Goal: Task Accomplishment & Management: Manage account settings

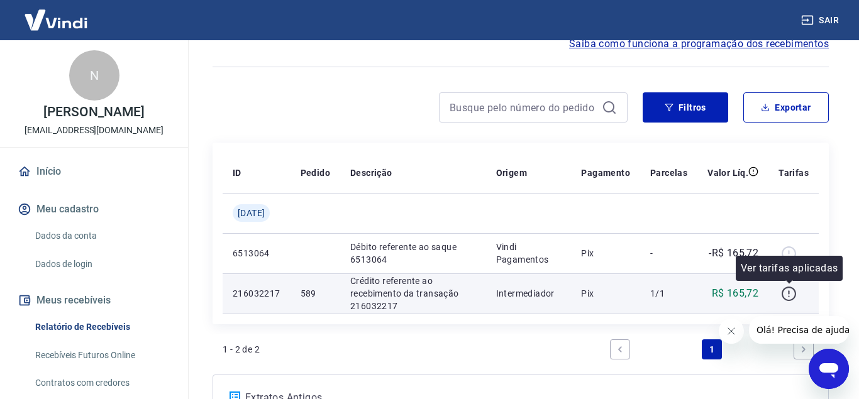
click at [788, 297] on icon "button" at bounding box center [789, 294] width 16 height 16
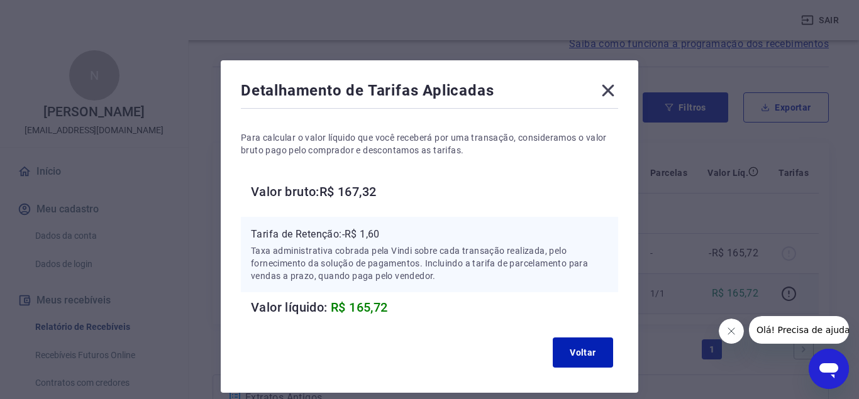
click at [603, 84] on icon at bounding box center [608, 90] width 20 height 20
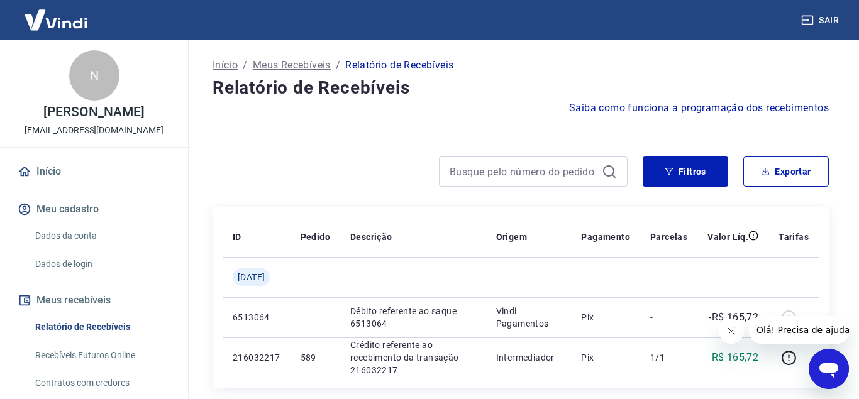
click at [89, 209] on button "Meu cadastro" at bounding box center [94, 210] width 158 height 28
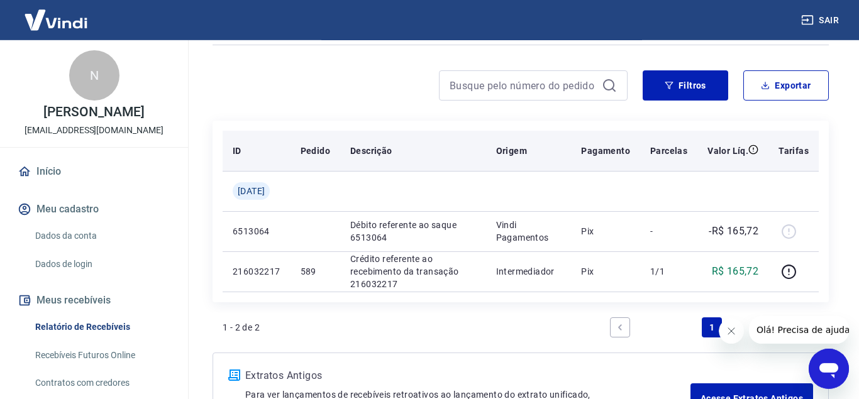
scroll to position [185, 0]
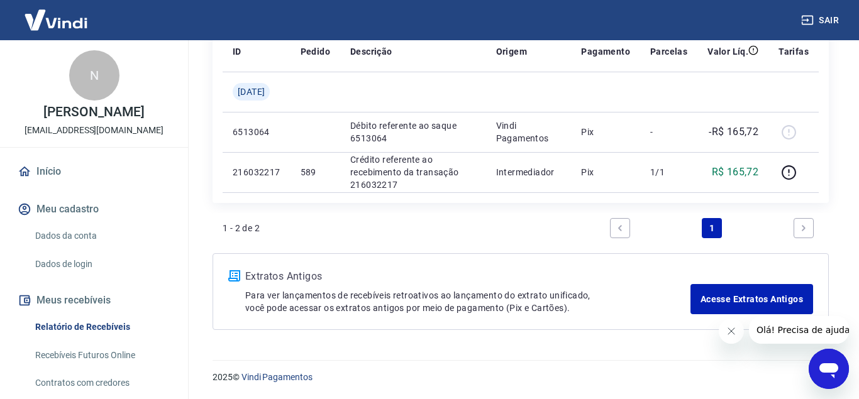
click at [72, 234] on link "Dados da conta" at bounding box center [101, 236] width 143 height 26
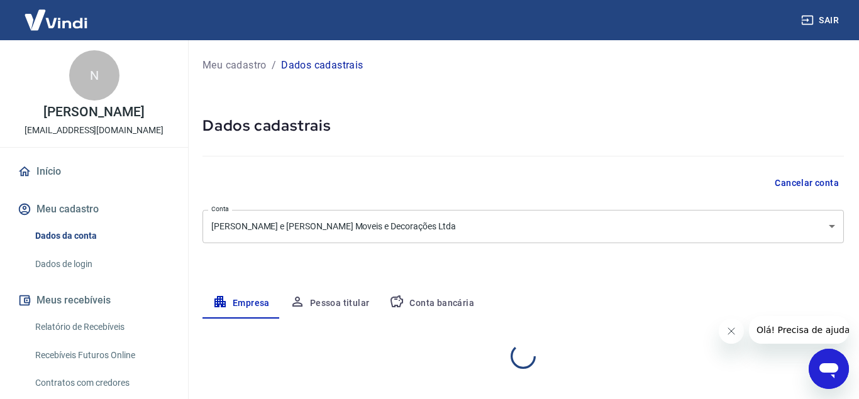
select select "SP"
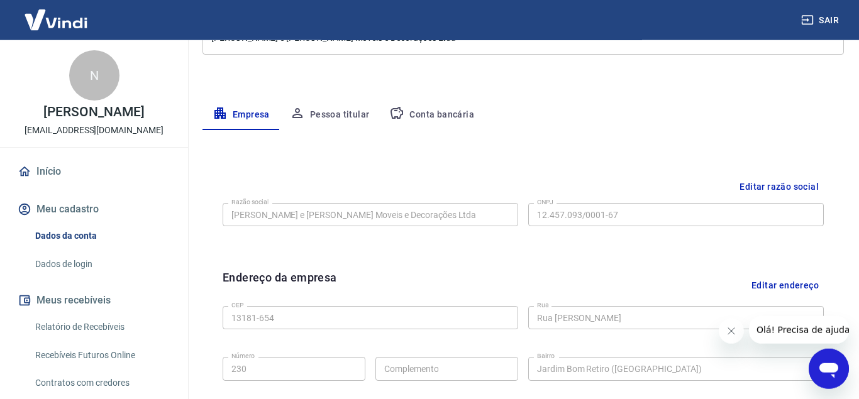
scroll to position [187, 0]
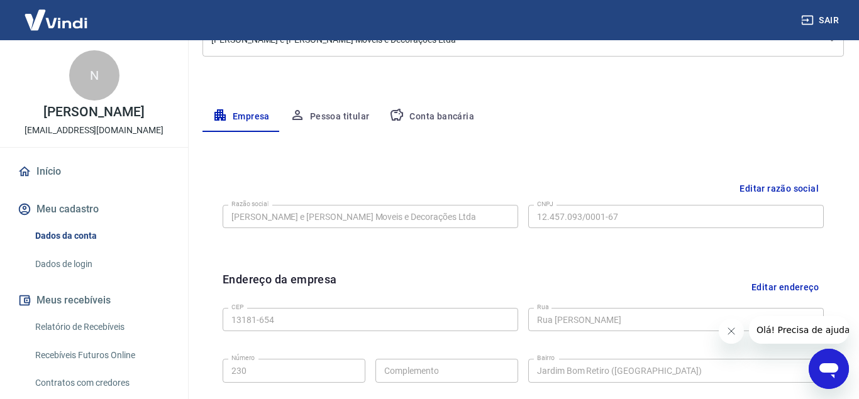
click at [336, 116] on button "Pessoa titular" at bounding box center [330, 117] width 100 height 30
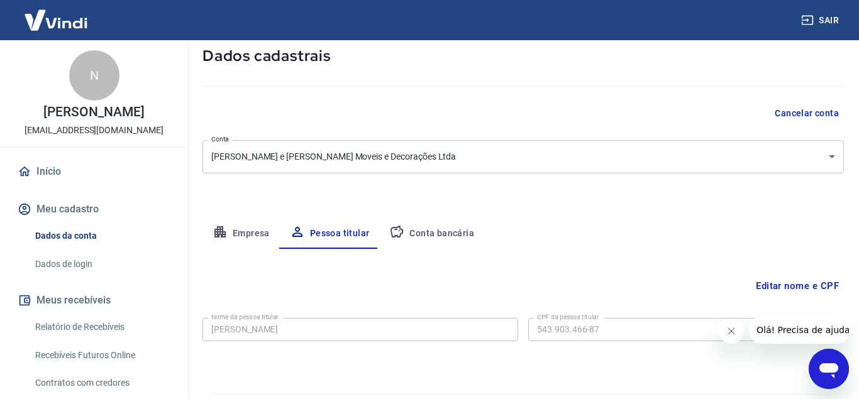
scroll to position [104, 0]
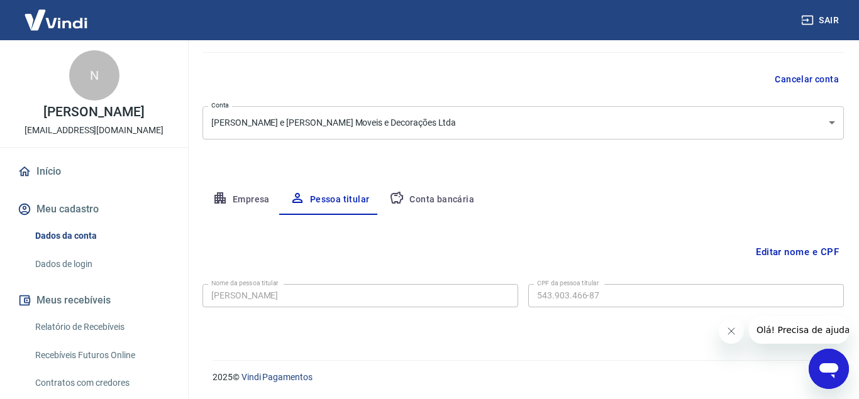
click at [432, 196] on button "Conta bancária" at bounding box center [431, 200] width 105 height 30
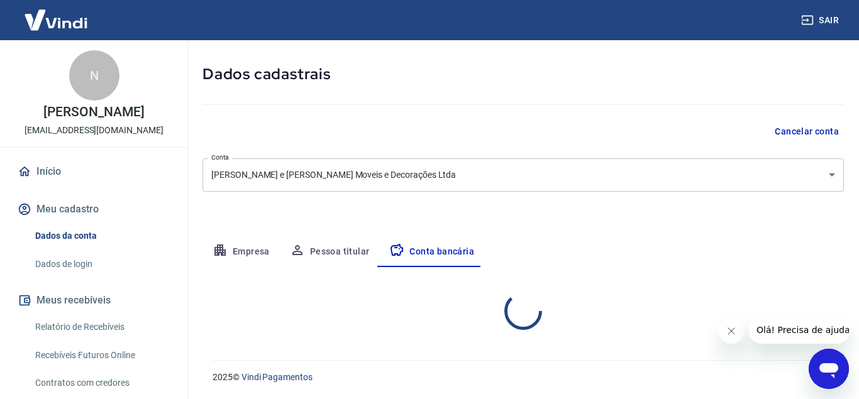
scroll to position [52, 0]
select select "1"
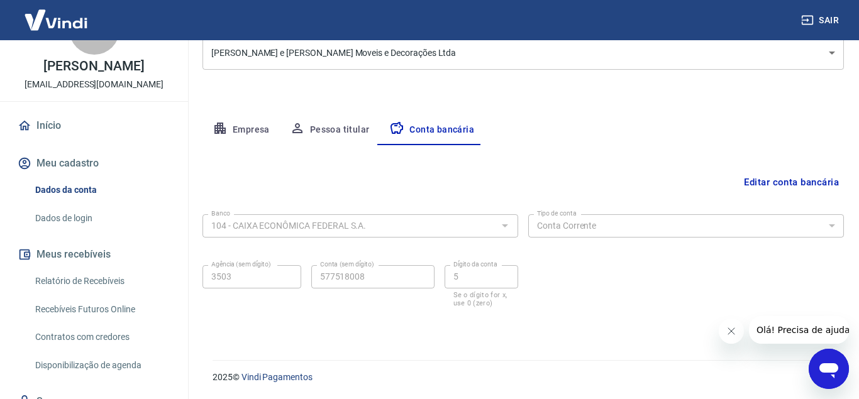
scroll to position [0, 0]
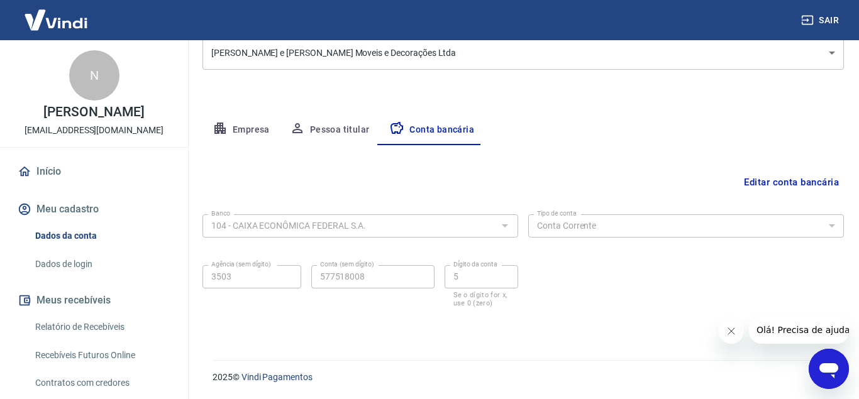
click at [43, 170] on link "Início" at bounding box center [94, 172] width 158 height 28
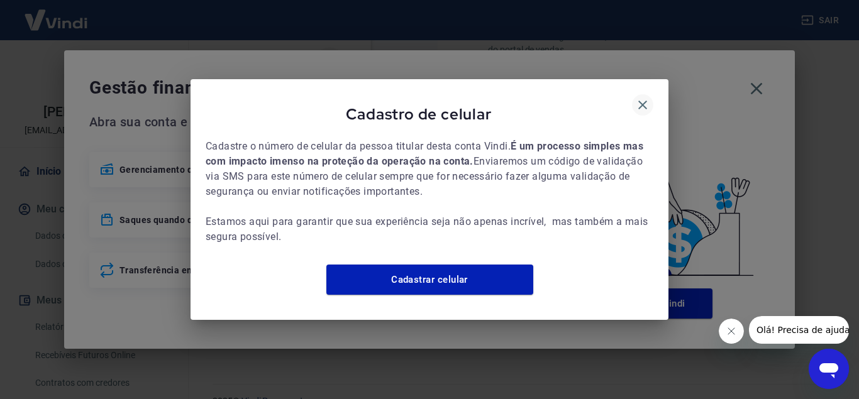
scroll to position [749, 0]
click at [642, 101] on icon "button" at bounding box center [642, 105] width 9 height 9
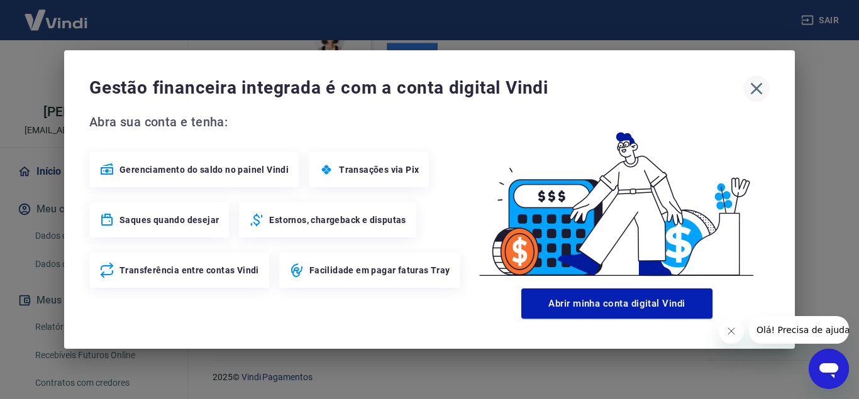
click at [759, 85] on icon "button" at bounding box center [757, 89] width 12 height 12
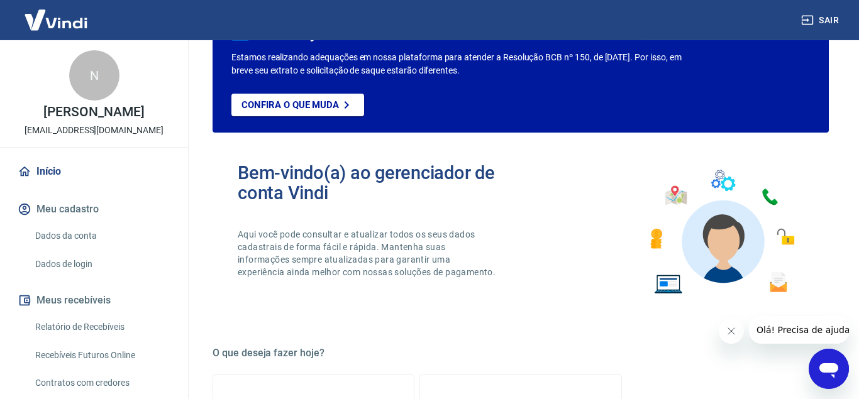
scroll to position [0, 0]
